Goal: Information Seeking & Learning: Learn about a topic

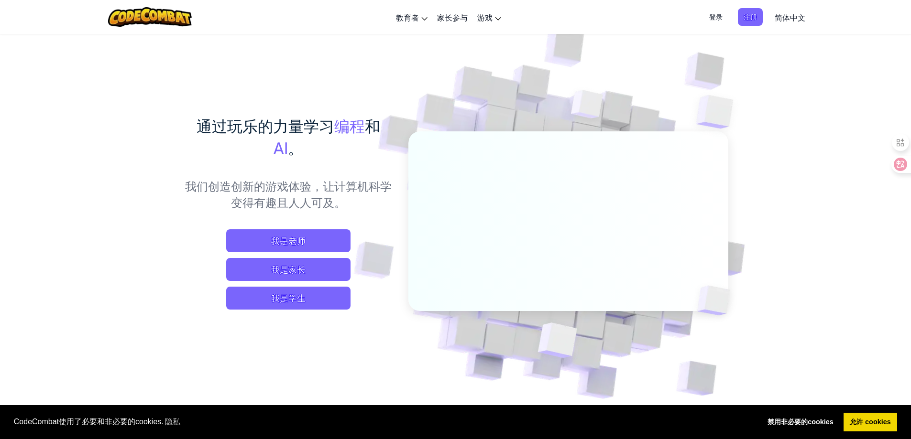
click at [802, 22] on span "简体中文" at bounding box center [790, 17] width 31 height 10
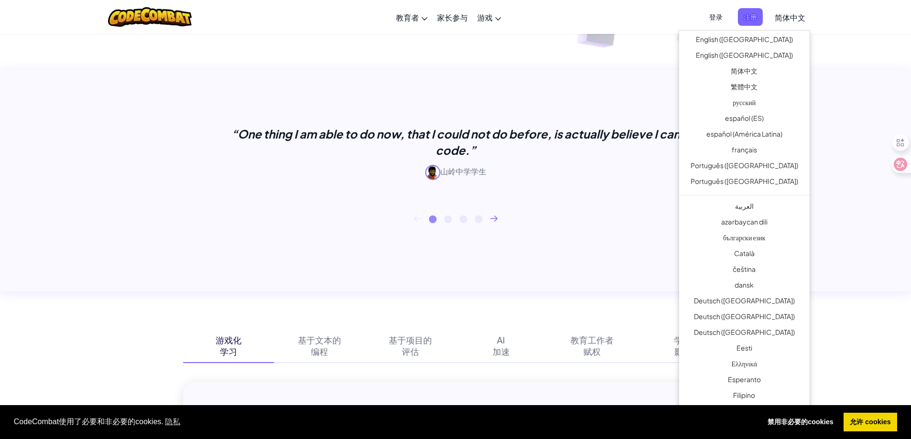
scroll to position [335, 0]
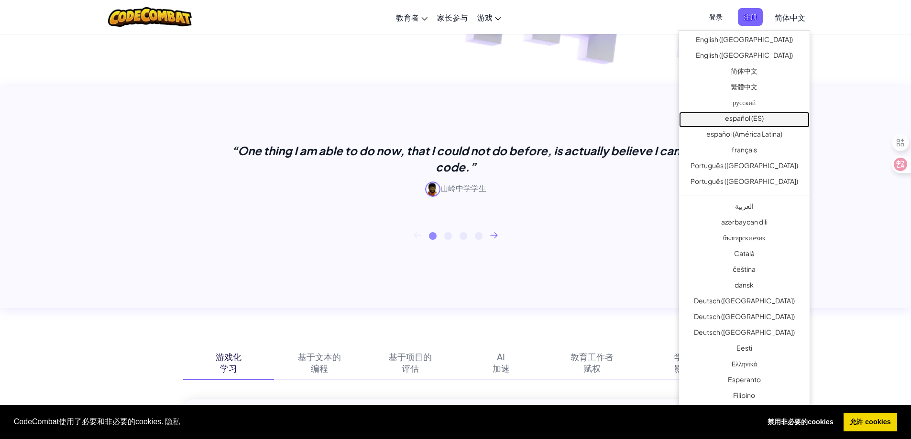
click at [771, 121] on link "español (ES)" at bounding box center [744, 120] width 131 height 16
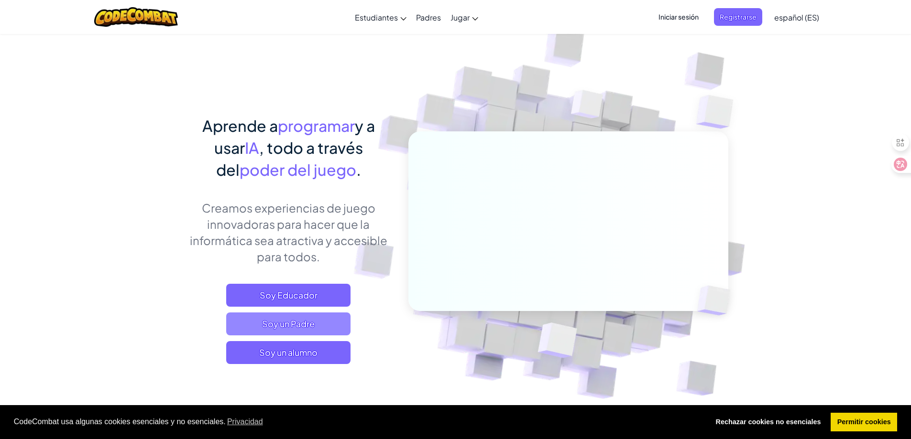
click at [320, 326] on span "Soy un Padre" at bounding box center [288, 324] width 124 height 23
click at [318, 323] on span "Soy un Padre" at bounding box center [288, 324] width 124 height 23
drag, startPoint x: 106, startPoint y: 290, endPoint x: 186, endPoint y: 314, distance: 83.8
